Goal: Information Seeking & Learning: Check status

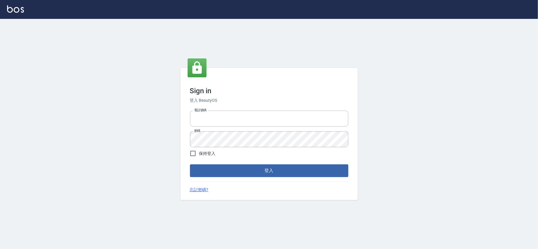
type input "28261007"
click at [233, 168] on button "登入" at bounding box center [269, 171] width 158 height 12
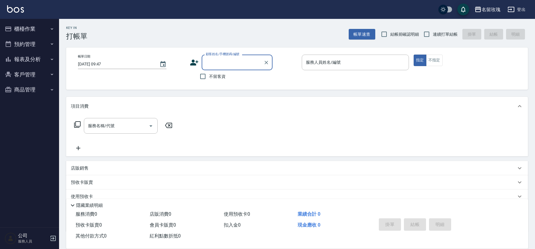
click at [39, 56] on button "報表及分析" at bounding box center [29, 59] width 54 height 15
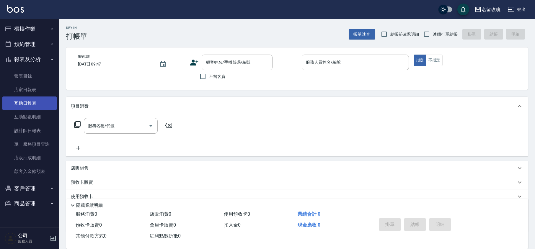
click at [33, 106] on link "互助日報表" at bounding box center [29, 104] width 54 height 14
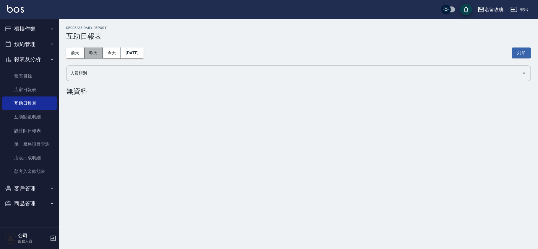
click at [91, 53] on button "昨天" at bounding box center [93, 53] width 18 height 11
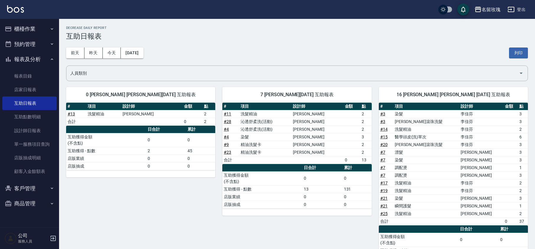
click at [200, 47] on div "[DATE] [DATE] [DATE] [DATE] 列印" at bounding box center [297, 52] width 462 height 25
click at [69, 53] on button "前天" at bounding box center [75, 53] width 18 height 11
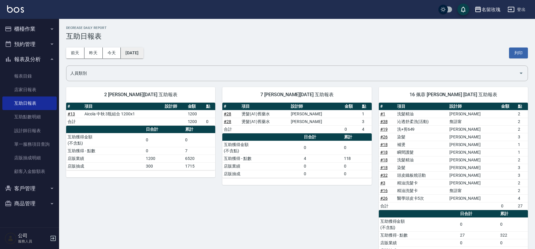
click at [135, 50] on button "[DATE]" at bounding box center [132, 53] width 22 height 11
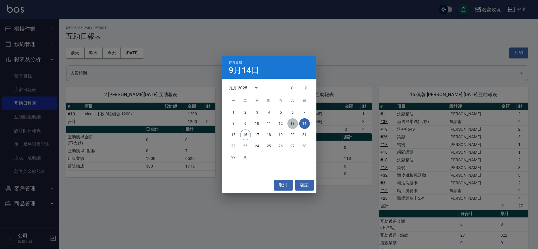
click at [294, 123] on button "13" at bounding box center [292, 123] width 11 height 11
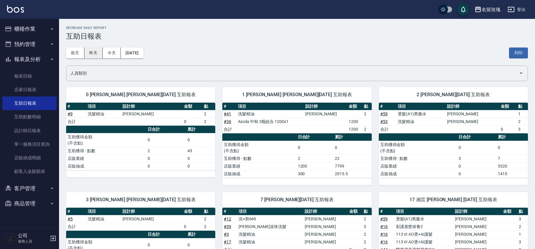
click at [97, 53] on button "昨天" at bounding box center [93, 53] width 18 height 11
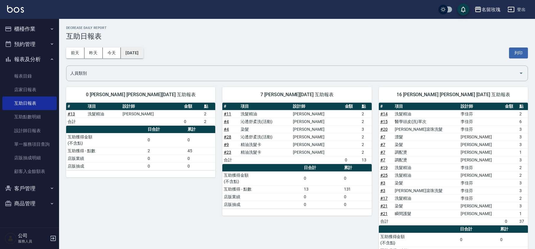
click at [141, 50] on button "[DATE]" at bounding box center [132, 53] width 22 height 11
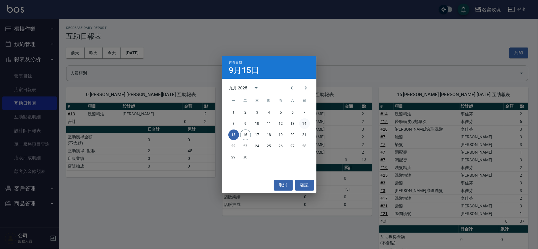
click at [307, 121] on button "14" at bounding box center [304, 123] width 11 height 11
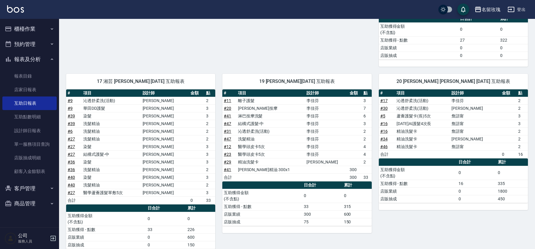
scroll to position [197, 0]
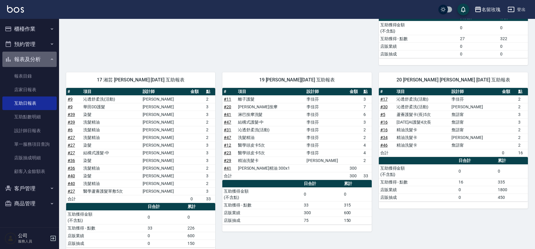
click at [35, 53] on button "報表及分析" at bounding box center [29, 59] width 54 height 15
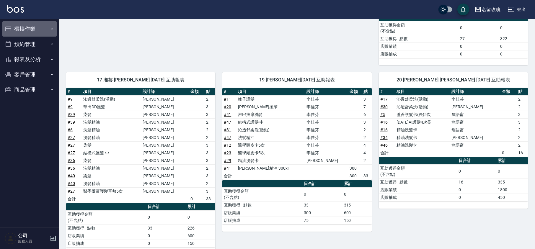
click at [35, 29] on button "櫃檯作業" at bounding box center [29, 28] width 54 height 15
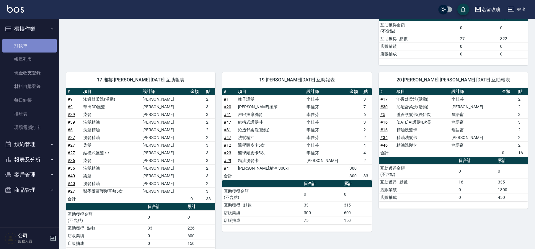
click at [33, 50] on link "打帳單" at bounding box center [29, 46] width 54 height 14
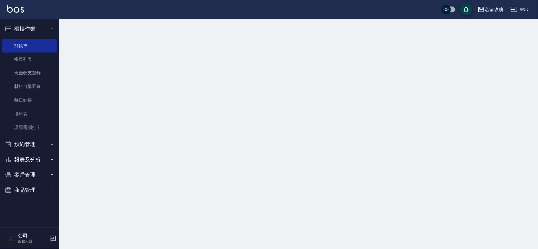
click at [31, 35] on button "櫃檯作業" at bounding box center [29, 28] width 54 height 15
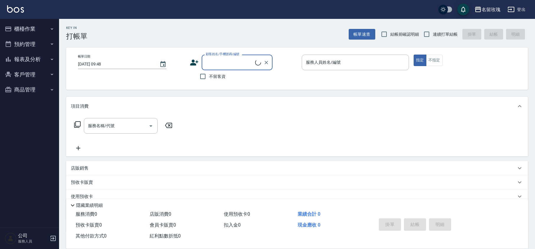
click at [131, 27] on div "Key In 打帳單 帳單速查 結帳前確認明細 連續打單結帳 掛單 結帳 明細" at bounding box center [293, 30] width 469 height 22
